Goal: Task Accomplishment & Management: Use online tool/utility

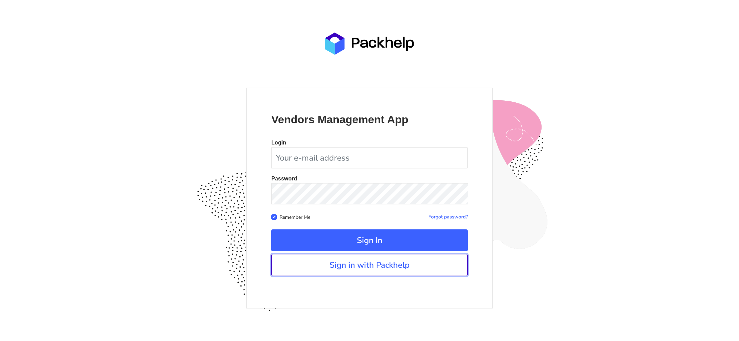
click at [440, 260] on link "Sign in with Packhelp" at bounding box center [369, 265] width 197 height 22
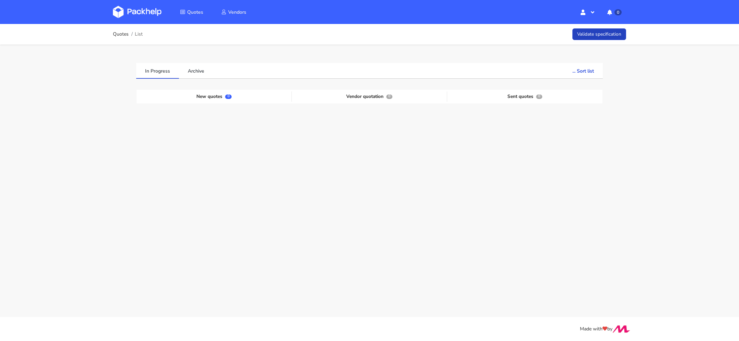
click at [593, 29] on link "Validate specification" at bounding box center [600, 34] width 54 height 12
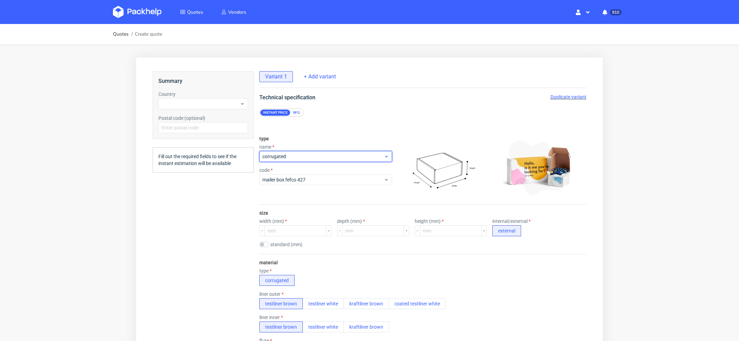
click at [293, 155] on span "corrugated" at bounding box center [324, 156] width 122 height 7
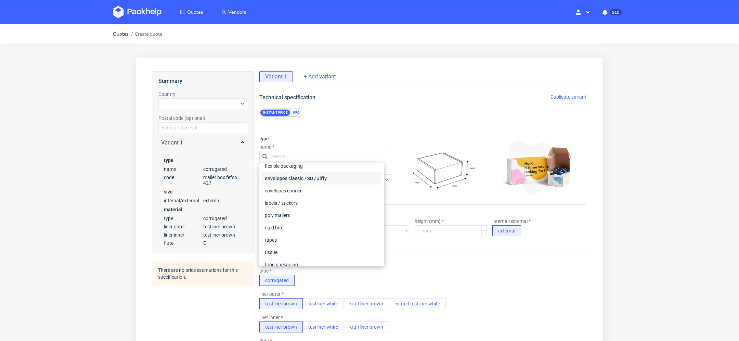
scroll to position [50, 0]
click at [289, 220] on div "rigid box" at bounding box center [321, 220] width 119 height 12
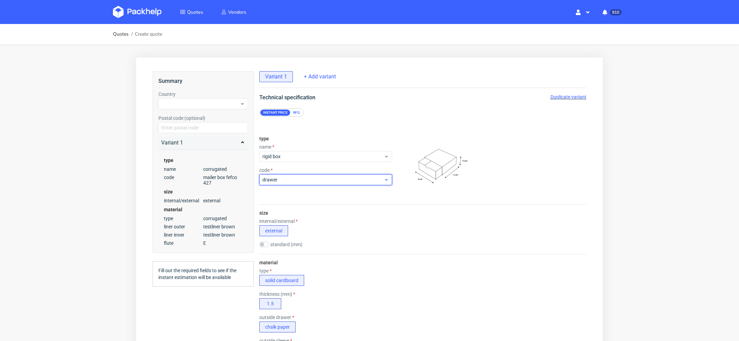
click at [289, 177] on span "drawer" at bounding box center [324, 179] width 122 height 7
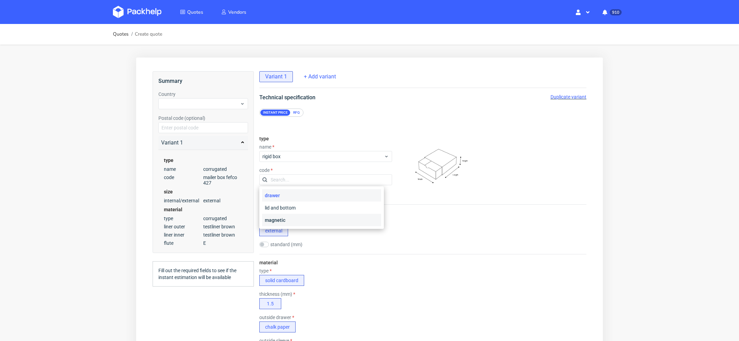
scroll to position [31, 0]
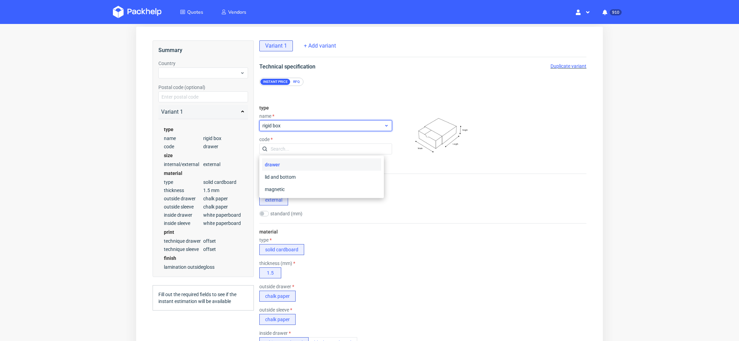
click at [282, 124] on span "rigid box" at bounding box center [324, 125] width 122 height 7
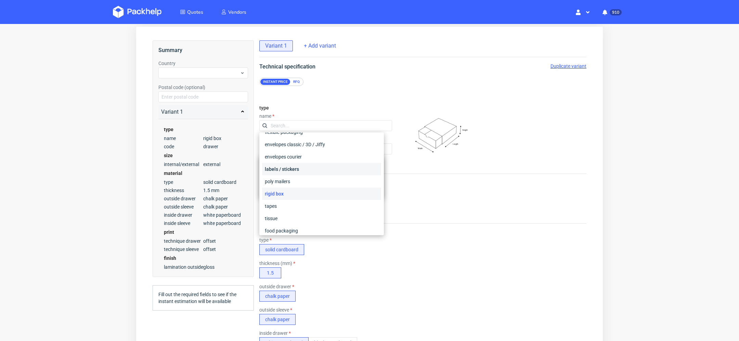
scroll to position [50, 0]
click at [280, 198] on div "tapes" at bounding box center [321, 202] width 119 height 12
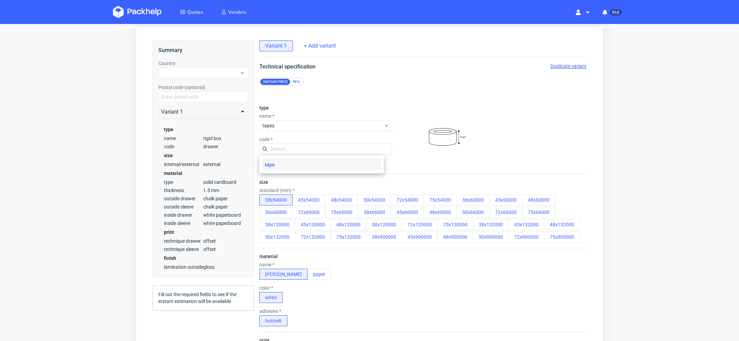
click at [296, 80] on div "RFQ" at bounding box center [297, 82] width 12 height 6
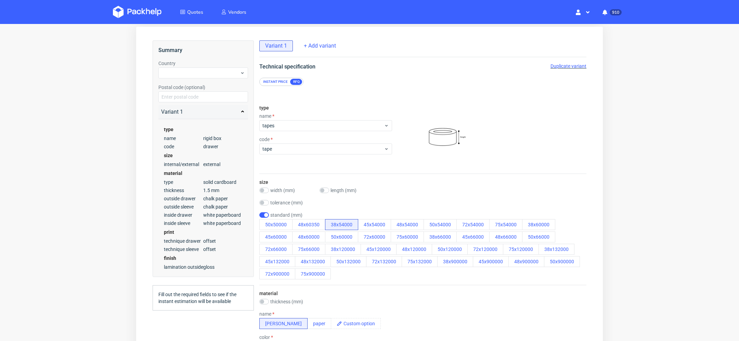
click at [275, 81] on div "Instant price" at bounding box center [276, 82] width 30 height 6
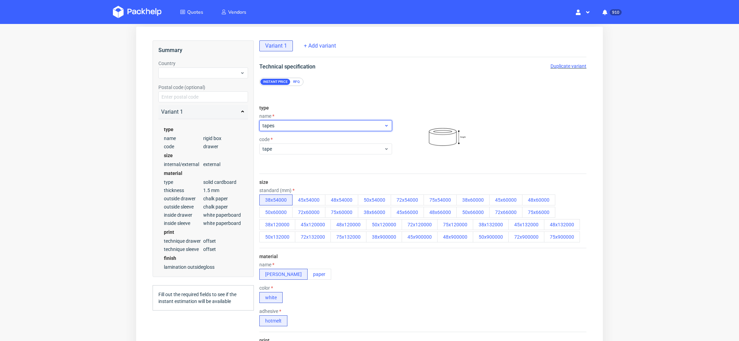
click at [284, 125] on span "tapes" at bounding box center [324, 125] width 122 height 7
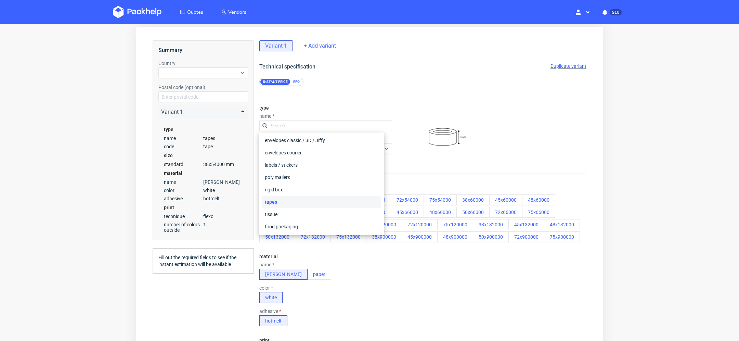
click at [338, 297] on div "color white" at bounding box center [422, 294] width 327 height 18
